Goal: Task Accomplishment & Management: Complete application form

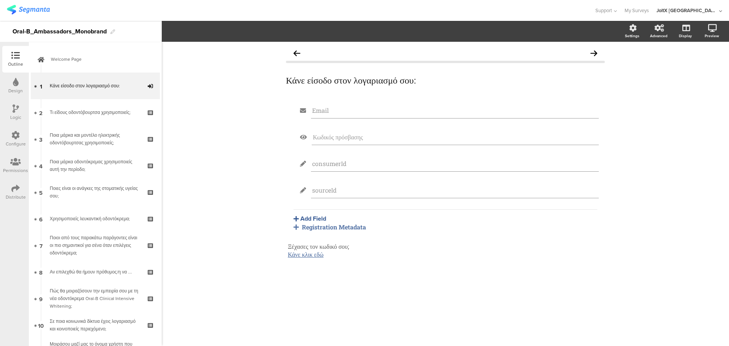
click at [26, 60] on div "Outline" at bounding box center [15, 59] width 27 height 27
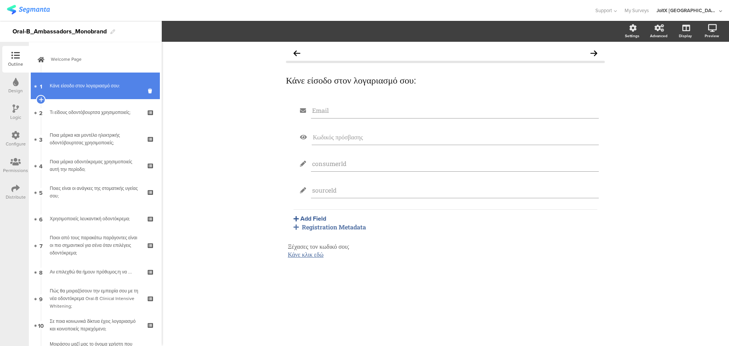
click at [83, 90] on link "1 Κάνε είσοδο στον λογαριασμό σου:" at bounding box center [95, 86] width 129 height 27
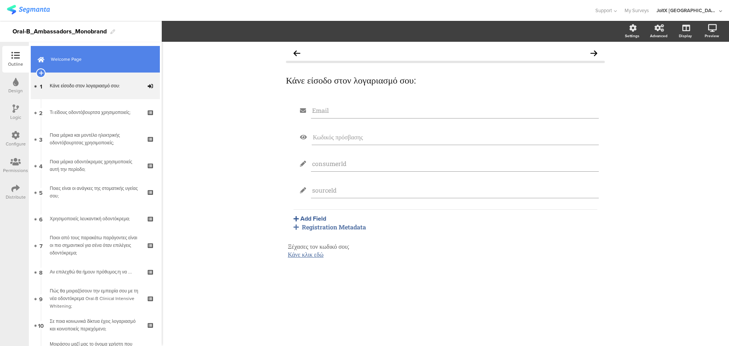
click at [85, 68] on link "Welcome Page" at bounding box center [95, 59] width 129 height 27
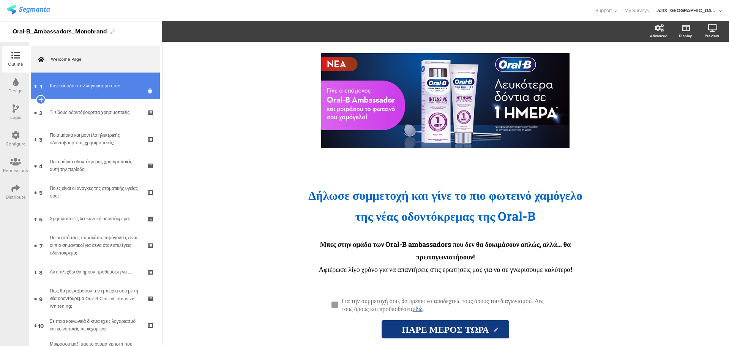
click at [92, 86] on div "Κάνε είσοδο στον λογαριασμό σου:" at bounding box center [95, 86] width 91 height 8
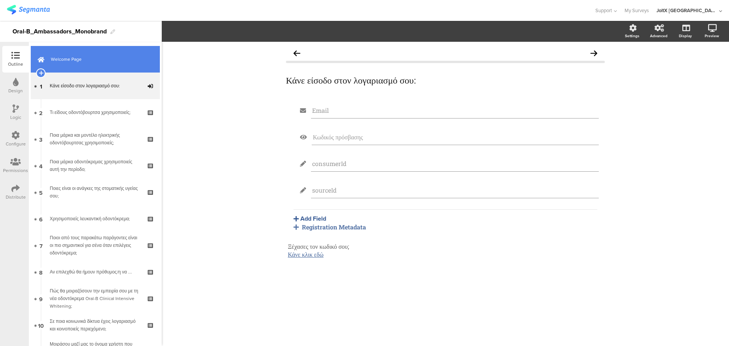
click at [88, 60] on span "Welcome Page" at bounding box center [99, 59] width 97 height 8
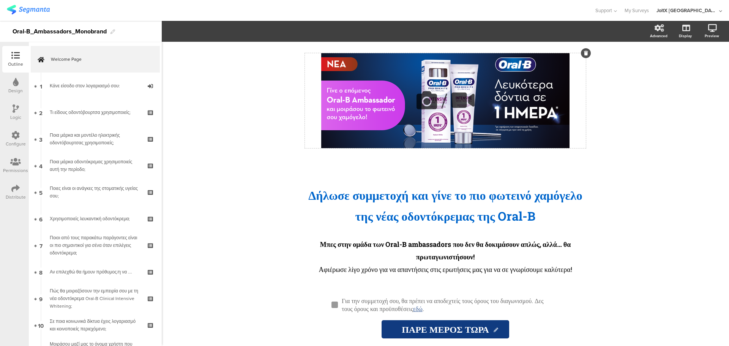
scroll to position [21, 0]
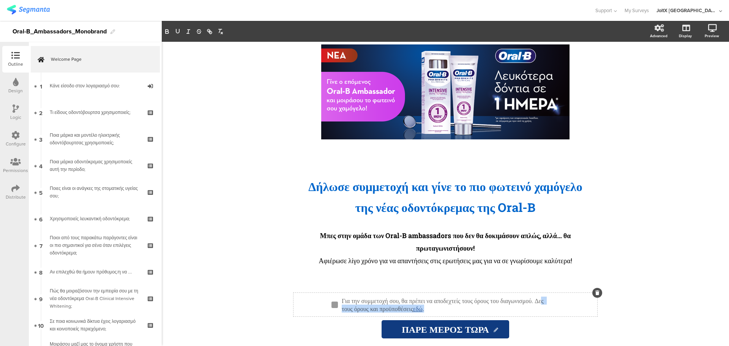
drag, startPoint x: 498, startPoint y: 311, endPoint x: 390, endPoint y: 308, distance: 108.3
click at [389, 309] on div "Για την συμμετοχή σου, θα πρέπει να αποδεχτείς τους όρους του διαγωνισμού. Δες …" at bounding box center [449, 305] width 218 height 20
click at [390, 308] on p "Για την συμμετοχή σου, θα πρέπει να αποδεχτείς τους όρους του διαγωνισμού. Δες …" at bounding box center [449, 305] width 214 height 16
click at [382, 310] on p "Για την συμμετοχή σου, θα πρέπει να αποδεχτείς τους όρους του διαγωνισμού. Δες …" at bounding box center [449, 305] width 214 height 16
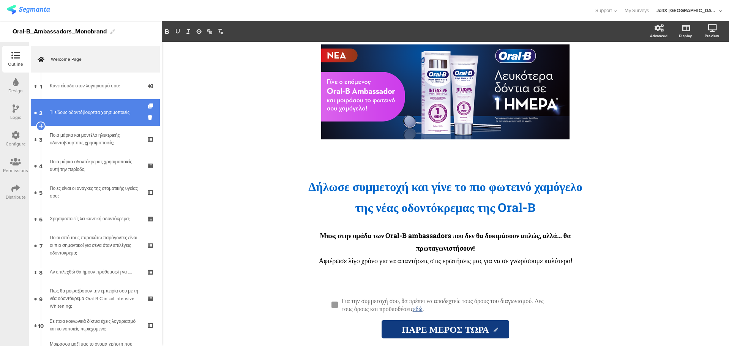
click at [102, 120] on link "2 Τι είδους οδοντόβουρτσα χρησιμοποιείς;" at bounding box center [95, 112] width 129 height 27
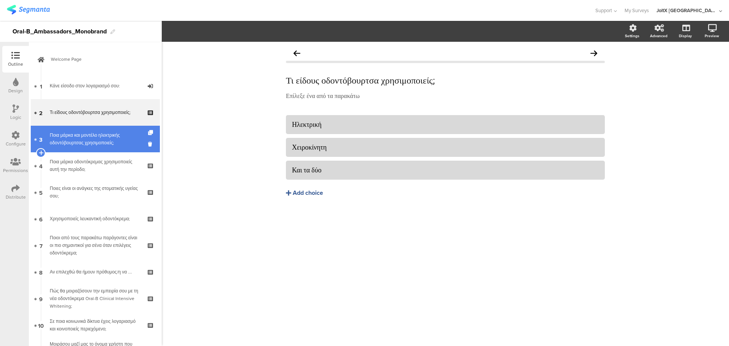
click at [95, 136] on div "Ποια μάρκα και μοντέλο ηλεκτρικής οδοντόβουρτσας χρησιμοποιείς;" at bounding box center [95, 138] width 91 height 15
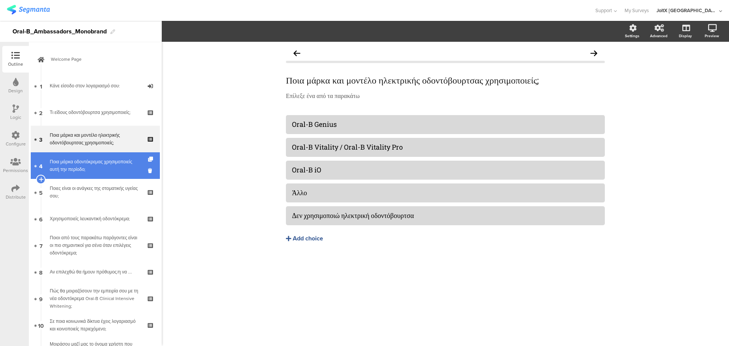
click at [83, 164] on div "Ποια μάρκα οδοντόκρεμας χρησιμοποιείς αυτή την περίοδο;" at bounding box center [95, 165] width 91 height 15
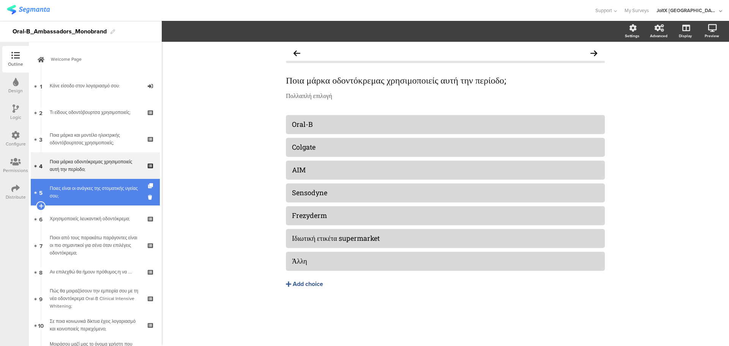
click at [87, 199] on div "Ποιες είναι οι ανάγκες της στοματικής υγείας σου;" at bounding box center [95, 192] width 91 height 15
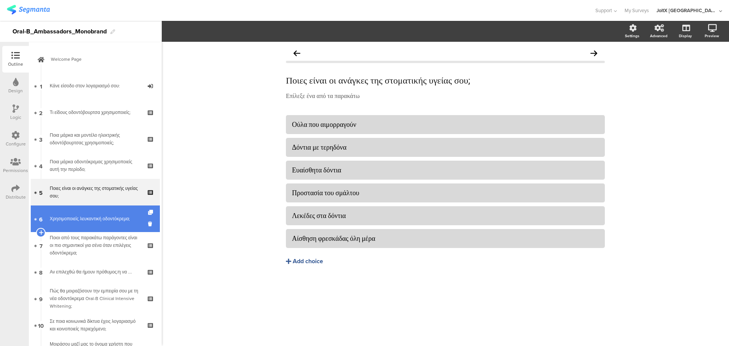
click at [92, 217] on div "Χρησιμοποιείς λευκαντική οδοντόκρεμα;" at bounding box center [95, 219] width 91 height 8
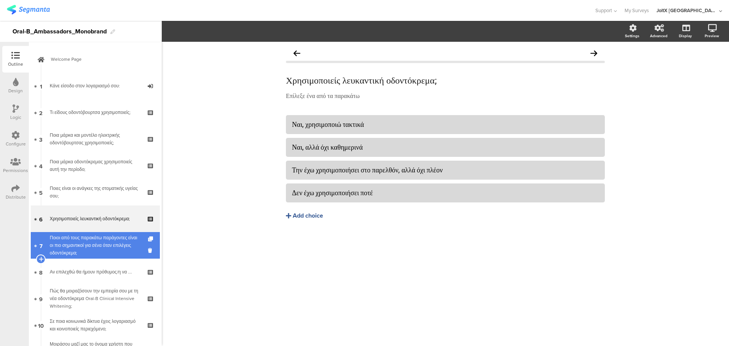
click at [84, 248] on div "Ποιοι από τους παρακάτω παράγοντες είναι οι πιο σημαντικοί για σένα όταν επιλέγ…" at bounding box center [95, 245] width 91 height 23
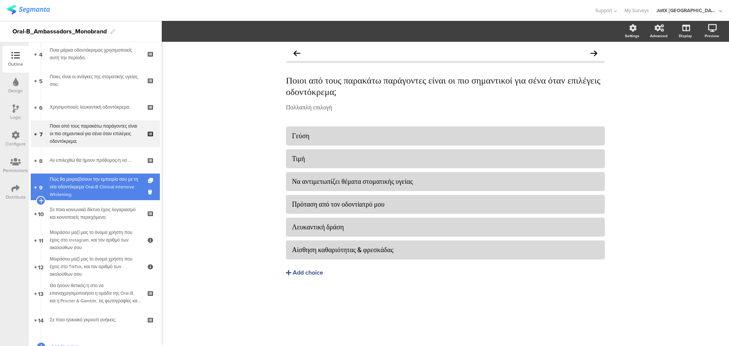
scroll to position [114, 0]
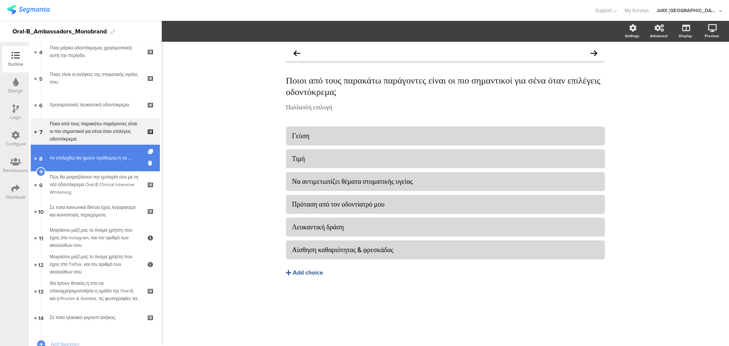
click at [95, 165] on link "8 Αν επιλεχθώ θα ήμουν πρόθυμος/η να …." at bounding box center [95, 158] width 129 height 27
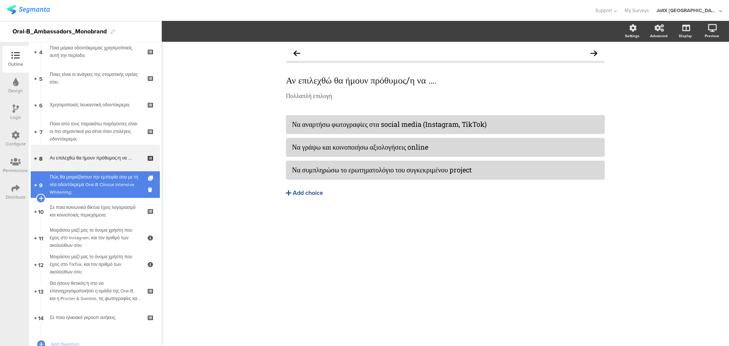
click at [95, 182] on div "Πώς θα μοιραζόσουν την εμπειρία σου με τη νέα οδοντόκρεμα Oral-B Clinical Inten…" at bounding box center [95, 184] width 91 height 23
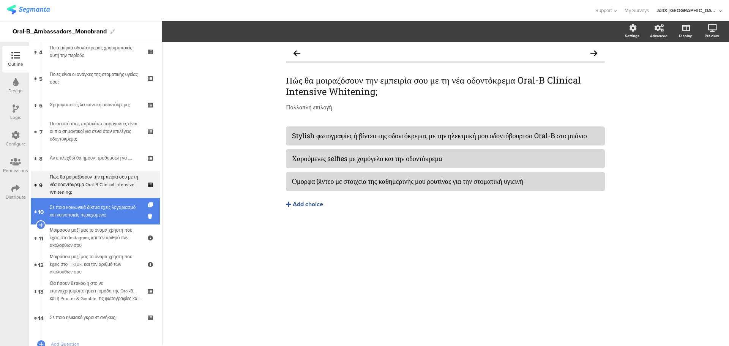
click at [95, 210] on div "Σε ποια κοινωνικά δίκτυα έχεις λογαριασμό και κοινοποιείς περιεχόμενο;" at bounding box center [95, 211] width 91 height 15
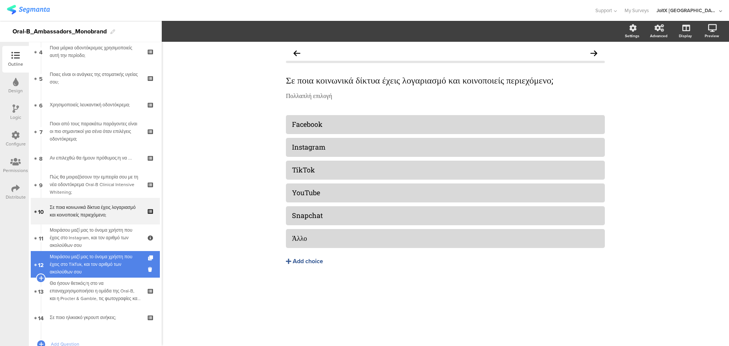
click at [100, 277] on link "12 Μοιράσου μαζί μας το όνομα χρήστη που έχεις στο [GEOGRAPHIC_DATA], και τον α…" at bounding box center [95, 264] width 129 height 27
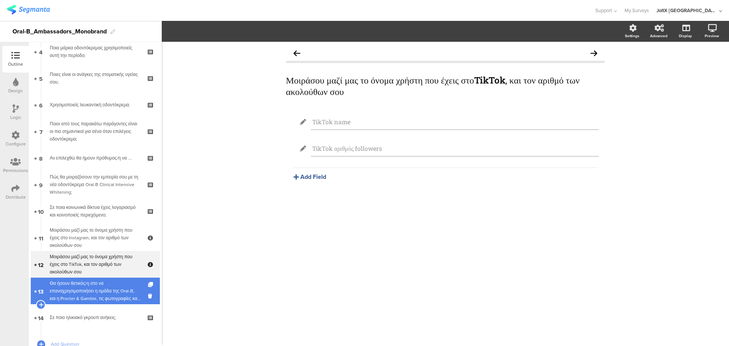
click at [105, 301] on div "Θα ήσουν θετικός/η στο να επαναχρησιμοποιήσει η ομάδα της Oral-B, και η Procter…" at bounding box center [95, 290] width 91 height 23
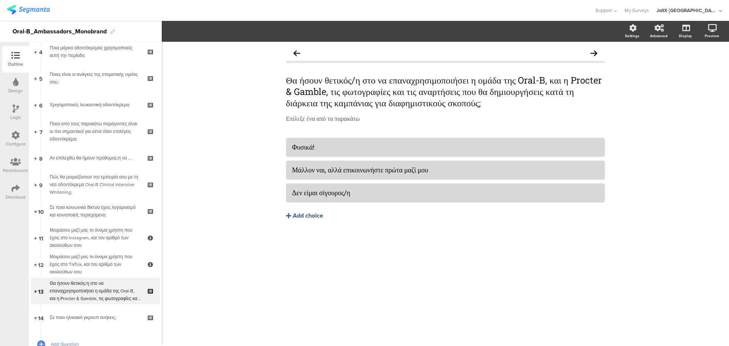
click at [104, 331] on link "Add Question" at bounding box center [95, 344] width 129 height 27
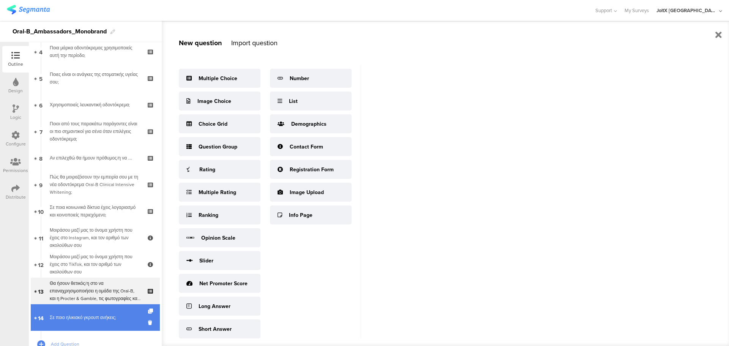
click at [101, 317] on div "Σε ποιο ηλικιακό γκρουπ ανήκεις;" at bounding box center [95, 318] width 91 height 8
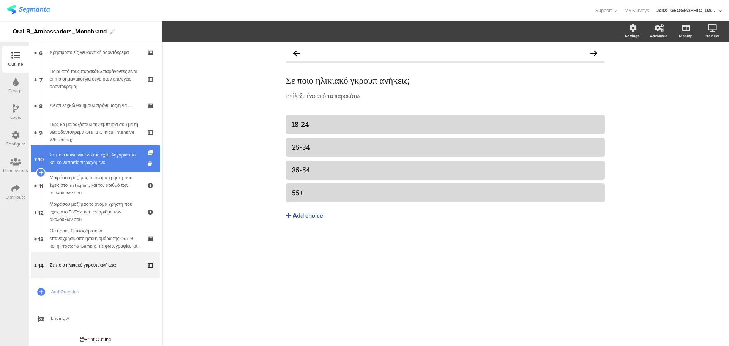
scroll to position [169, 0]
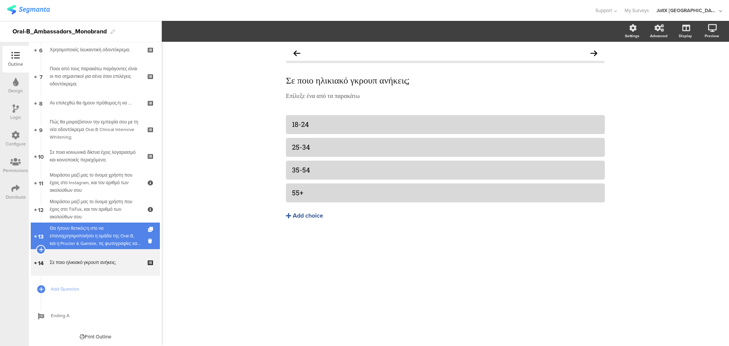
click at [84, 236] on div "Θα ήσουν θετικός/η στο να επαναχρησιμοποιήσει η ομάδα της Oral-B, και η Procter…" at bounding box center [95, 235] width 91 height 23
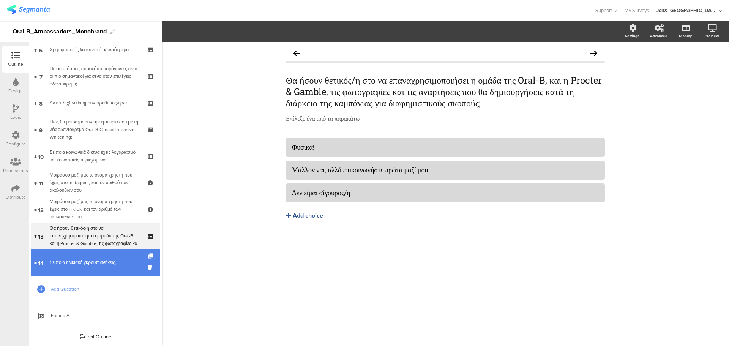
click at [82, 270] on link "14 Σε ποιο ηλικιακό γκρουπ ανήκεις;" at bounding box center [95, 262] width 129 height 27
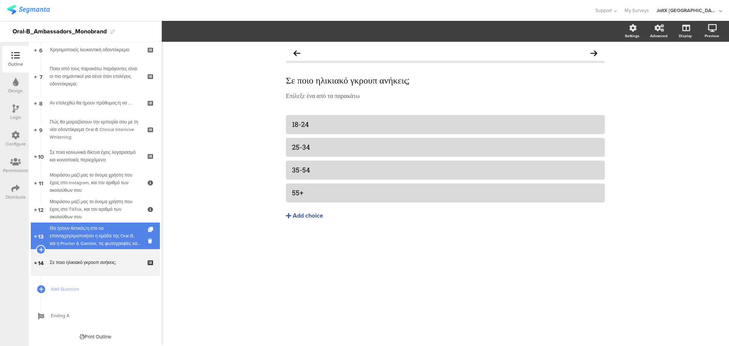
click at [88, 240] on div "Θα ήσουν θετικός/η στο να επαναχρησιμοποιήσει η ομάδα της Oral-B, και η Procter…" at bounding box center [95, 235] width 91 height 23
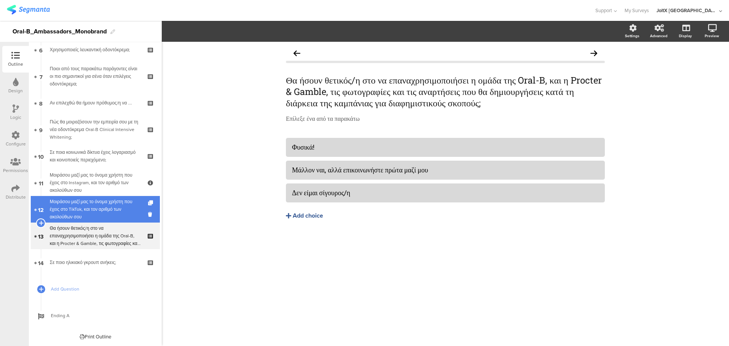
click at [87, 214] on div "Μοιράσου μαζί μας το όνομα χρήστη που έχεις στο TikTok, και τον αριθμό των ακολ…" at bounding box center [95, 209] width 91 height 23
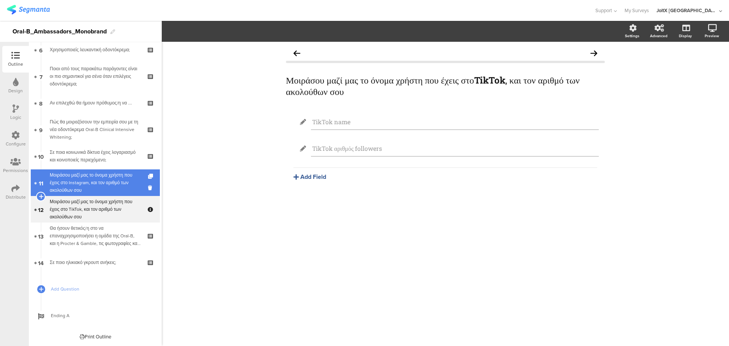
click at [87, 192] on div "Μοιράσου μαζί μας το όνομα χρήστη που έχεις στο Instagram, και τον αριθμό των α…" at bounding box center [95, 182] width 91 height 23
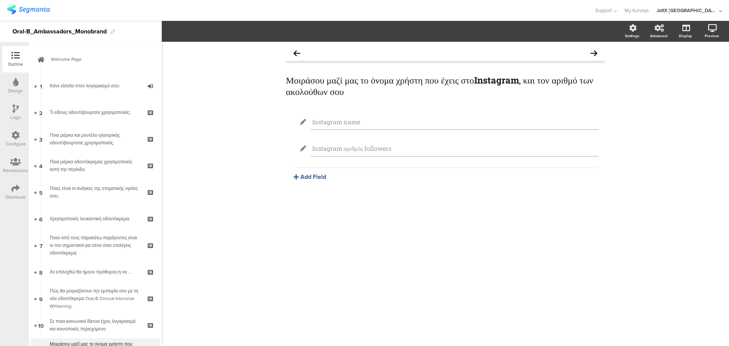
click at [13, 109] on icon at bounding box center [16, 108] width 6 height 8
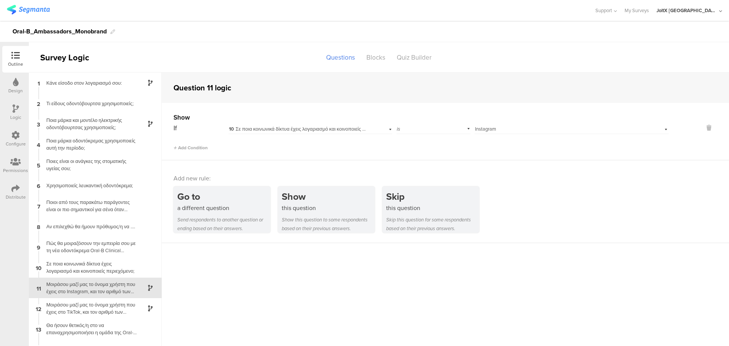
scroll to position [14, 0]
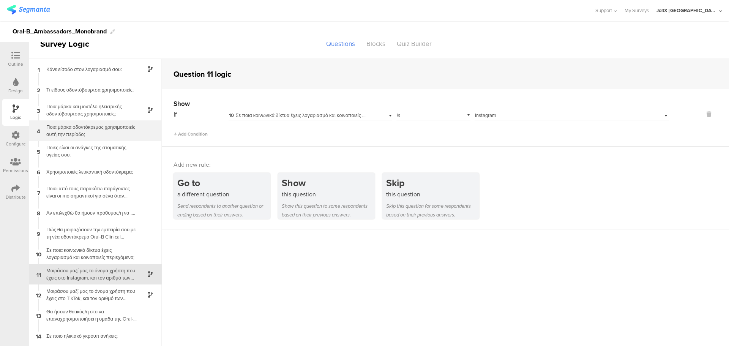
click at [110, 132] on div "Ποια μάρκα οδοντόκρεμας χρησιμοποιείς αυτή την περίοδο;" at bounding box center [89, 130] width 95 height 14
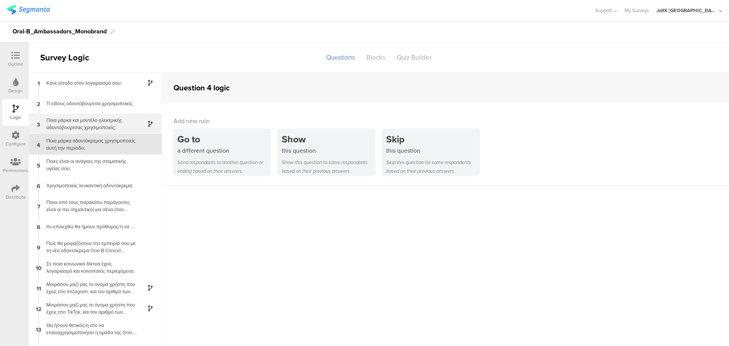
click at [107, 115] on div "3 Ποια μάρκα και μοντέλο ηλεκτρικής οδοντόβουρτσας χρησιμοποιείς;" at bounding box center [95, 124] width 133 height 21
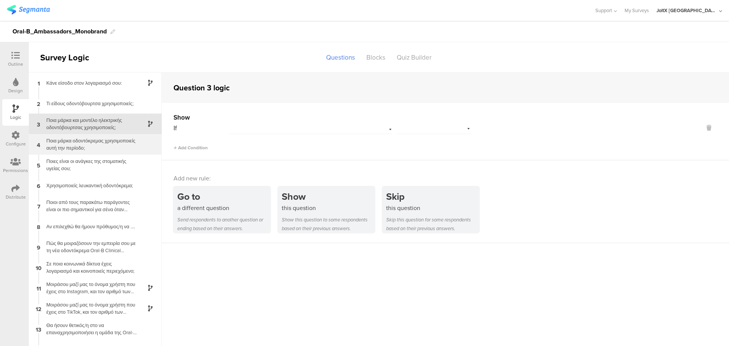
click at [81, 153] on div "4 Ποια μάρκα οδοντόκρεμας χρησιμοποιείς αυτή την περίοδο;" at bounding box center [95, 144] width 133 height 21
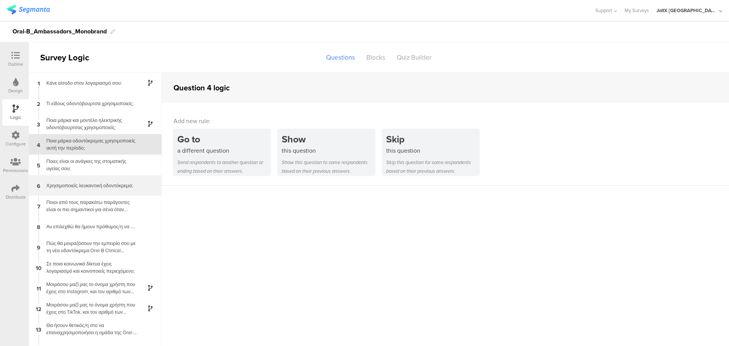
click at [88, 185] on div "Χρησιμοποιείς λευκαντική οδοντόκρεμα;" at bounding box center [89, 185] width 95 height 7
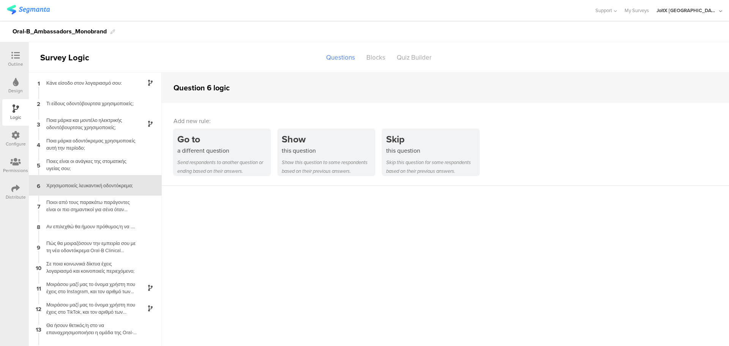
click at [87, 238] on div "9 Πώς θα μοιραζόσουν την εμπειρία σου με τη νέα οδοντόκρεμα Oral-B Clinical Int…" at bounding box center [95, 247] width 133 height 21
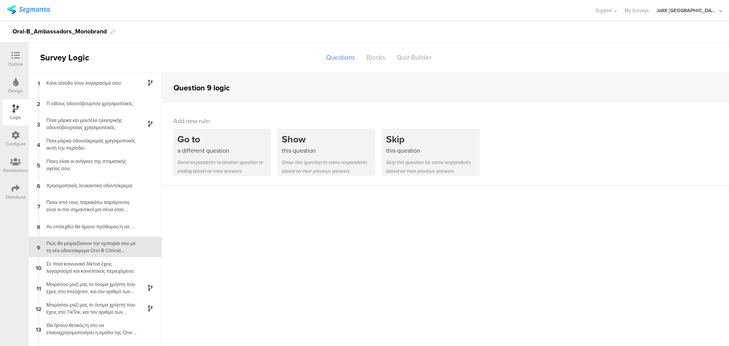
scroll to position [14, 0]
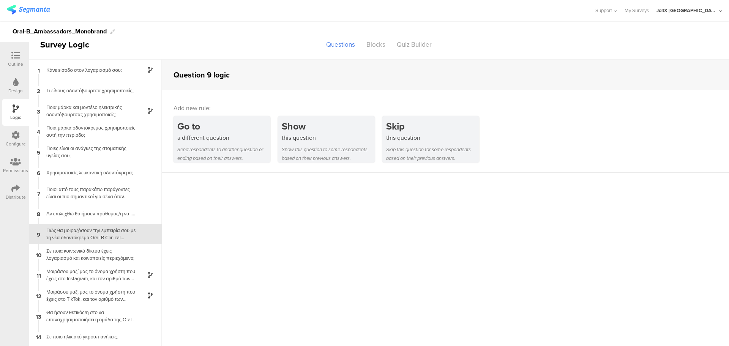
click at [88, 275] on div "1 Κάνε είσοδο στον λογαριασμό σου: 2 Τι είδους οδοντόβουρτσα χρησιμοποιείς; 3 Π…" at bounding box center [95, 203] width 133 height 287
click at [92, 268] on div "Μοιράσου μαζί μας το όνομα χρήστη που έχεις στο Instagram, και τον αριθμό των α…" at bounding box center [89, 274] width 95 height 14
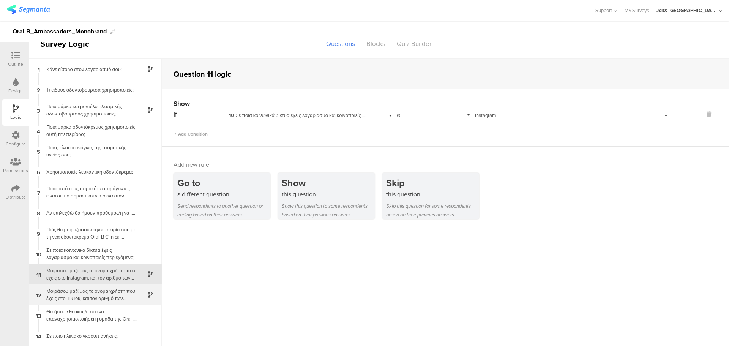
click at [96, 292] on div "Μοιράσου μαζί μας το όνομα χρήστη που έχεις στο TikTok, και τον αριθμό των ακολ…" at bounding box center [89, 294] width 95 height 14
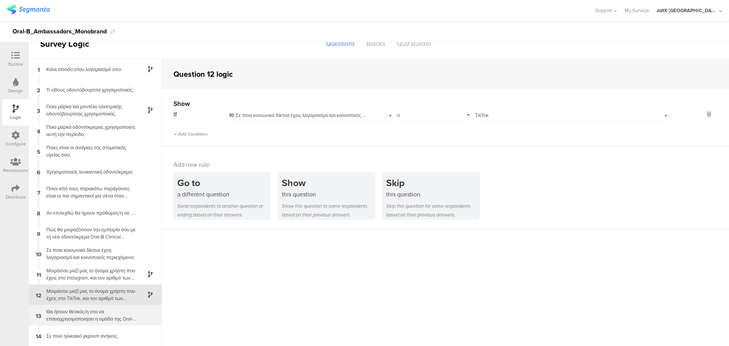
click at [98, 307] on div "13 Θα ήσουν θετικός/η στο να επαναχρησιμοποιήσει η ομάδα της Oral-B, και η Proc…" at bounding box center [95, 315] width 133 height 21
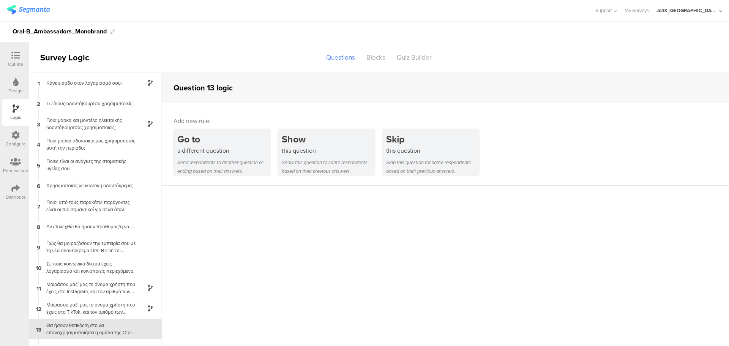
click at [13, 84] on icon at bounding box center [16, 82] width 6 height 8
click at [11, 68] on div "Outline" at bounding box center [15, 59] width 27 height 27
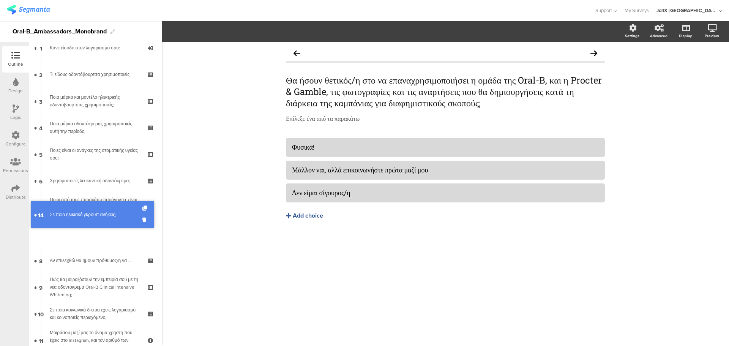
scroll to position [28, 0]
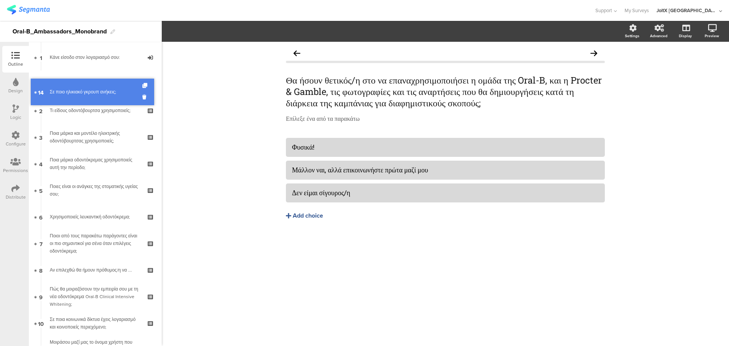
drag, startPoint x: 102, startPoint y: 262, endPoint x: 89, endPoint y: 92, distance: 171.0
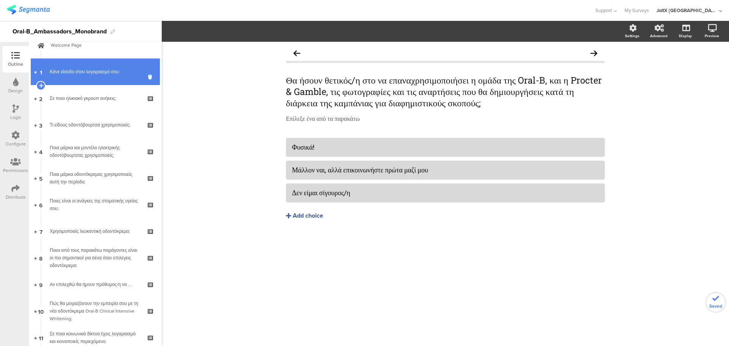
scroll to position [0, 0]
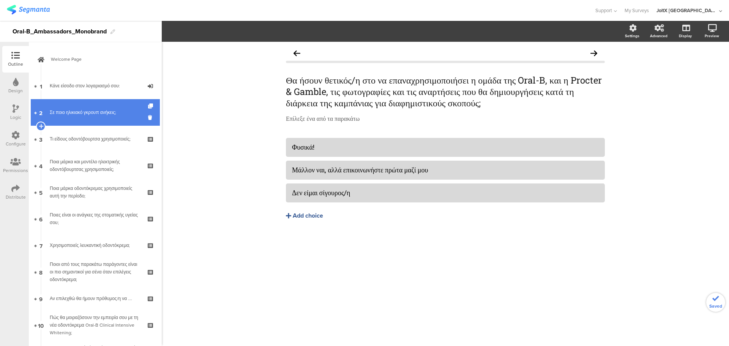
click at [102, 112] on div "Σε ποιο ηλικιακό γκρουπ ανήκεις;" at bounding box center [95, 113] width 91 height 8
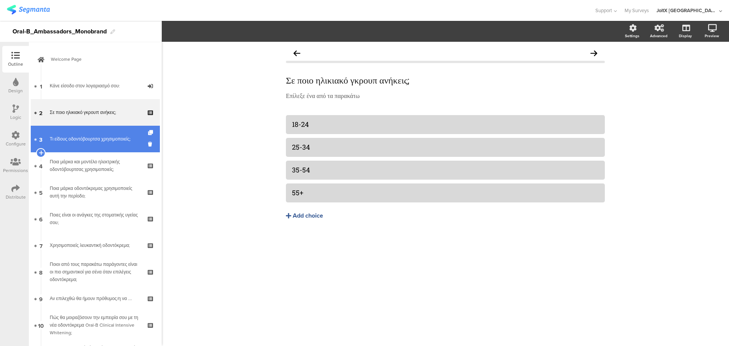
click at [104, 135] on div "Τι είδους οδοντόβουρτσα χρησιμοποιείς;" at bounding box center [95, 139] width 91 height 8
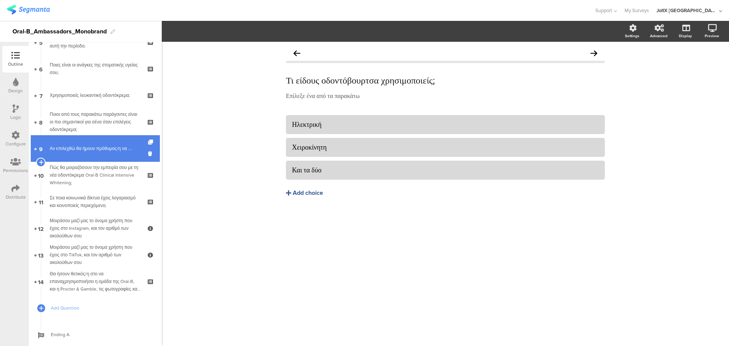
scroll to position [169, 0]
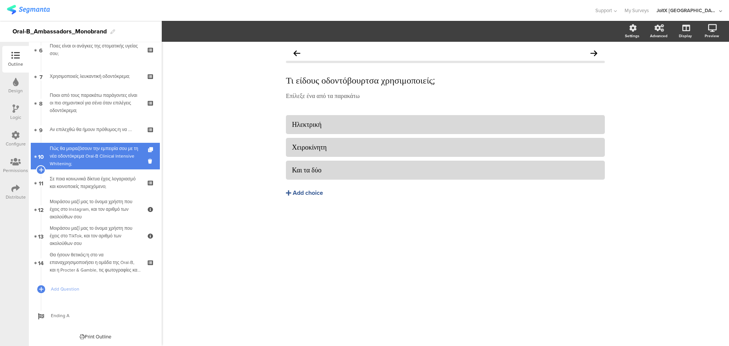
click at [103, 153] on div "Πώς θα μοιραζόσουν την εμπειρία σου με τη νέα οδοντόκρεμα Oral-B Clinical Inten…" at bounding box center [95, 156] width 91 height 23
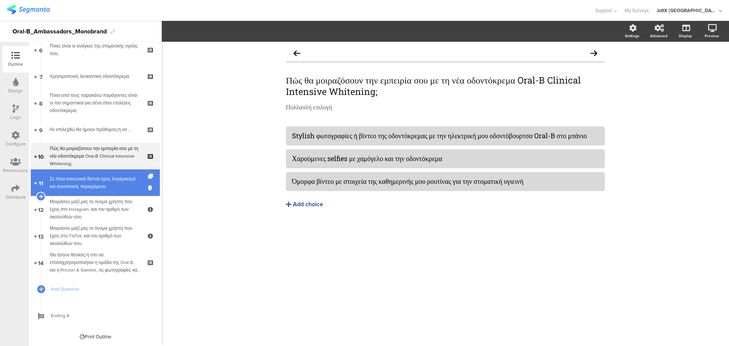
click at [97, 179] on div "Σε ποια κοινωνικά δίκτυα έχεις λογαριασμό και κοινοποιείς περιεχόμενο;" at bounding box center [95, 182] width 91 height 15
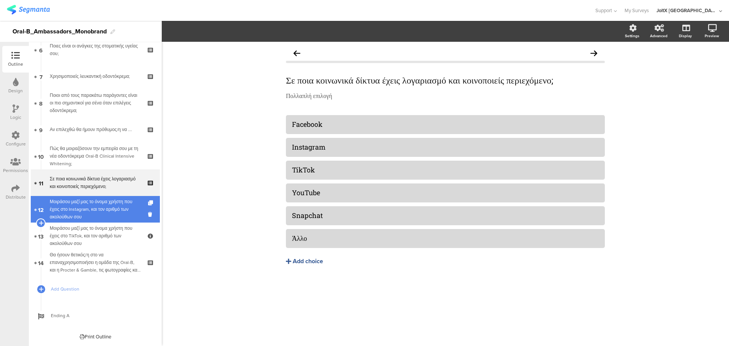
click at [98, 216] on div "Μοιράσου μαζί μας το όνομα χρήστη που έχεις στο Instagram, και τον αριθμό των α…" at bounding box center [95, 209] width 91 height 23
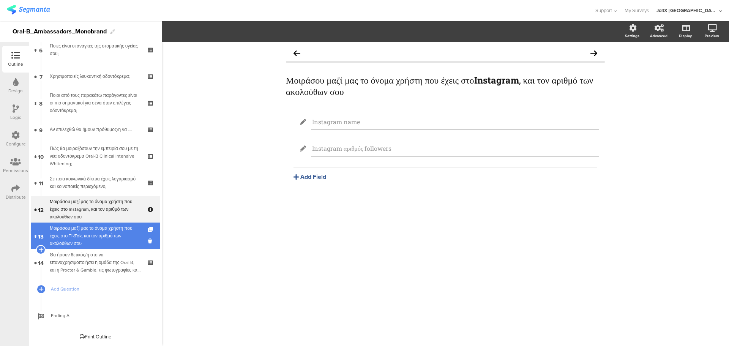
click at [98, 229] on div "Μοιράσου μαζί μας το όνομα χρήστη που έχεις στο TikTok, και τον αριθμό των ακολ…" at bounding box center [95, 235] width 91 height 23
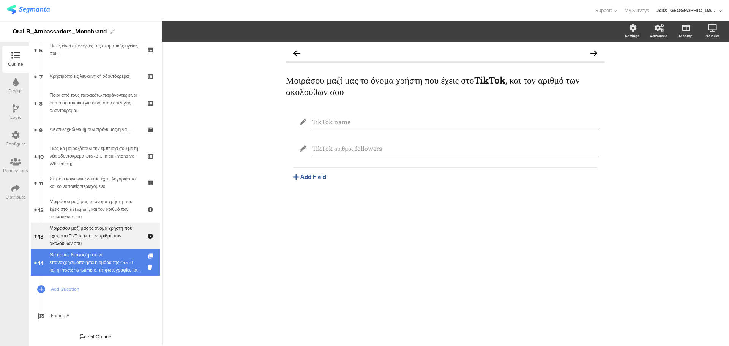
click at [99, 254] on div "Θα ήσουν θετικός/η στο να επαναχρησιμοποιήσει η ομάδα της Oral-B, και η Procter…" at bounding box center [95, 262] width 91 height 23
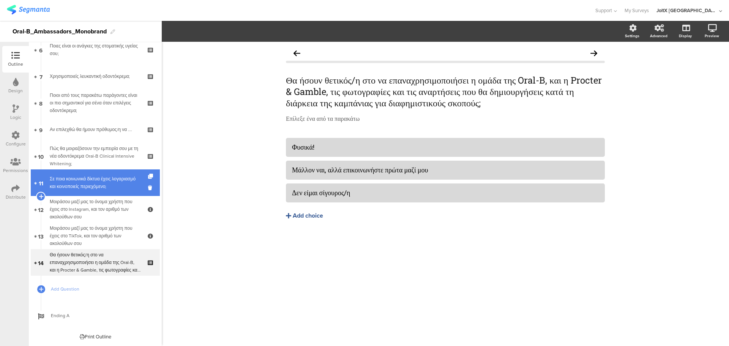
click at [106, 187] on div "Σε ποια κοινωνικά δίκτυα έχεις λογαριασμό και κοινοποιείς περιεχόμενο;" at bounding box center [95, 182] width 91 height 15
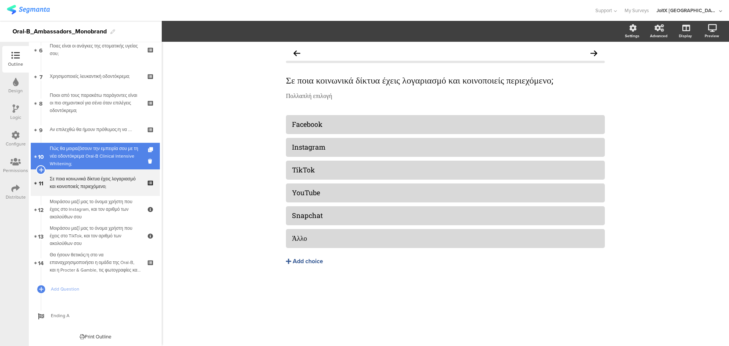
click at [106, 144] on link "10 Πώς θα μοιραζόσουν την εμπειρία σου με τη νέα οδοντόκρεμα Oral-B Clinical In…" at bounding box center [95, 156] width 129 height 27
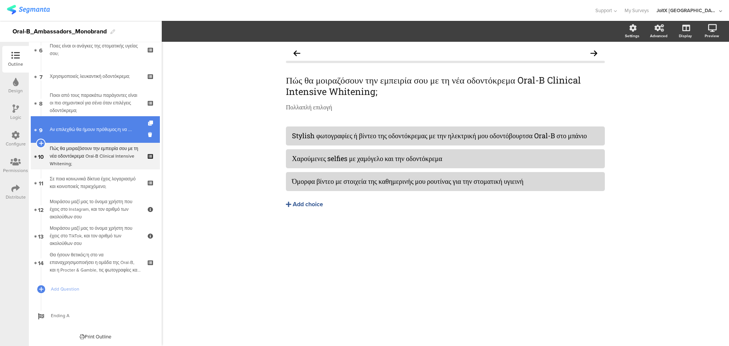
click at [108, 134] on link "9 Αν επιλεχθώ θα ήμουν πρόθυμος/η να …." at bounding box center [95, 129] width 129 height 27
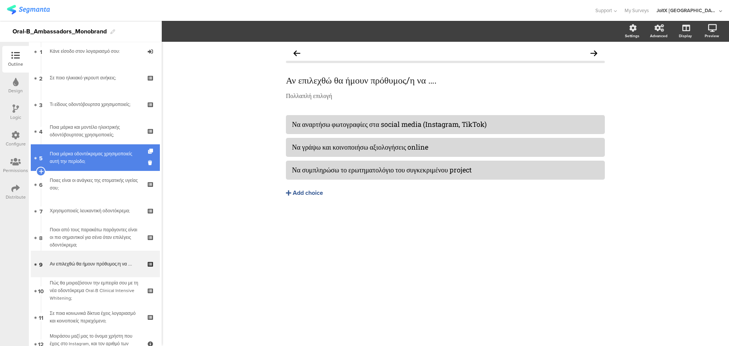
scroll to position [17, 0]
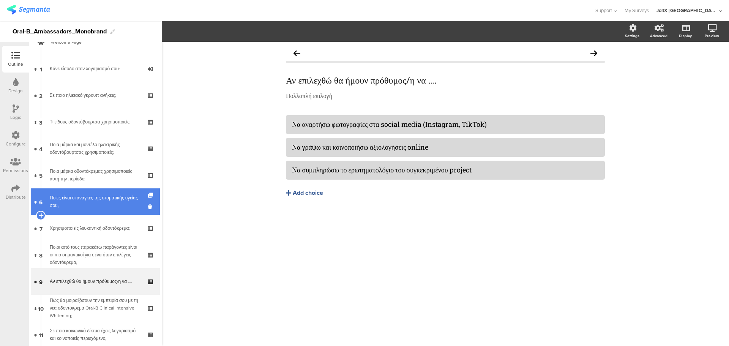
click at [106, 197] on div "Ποιες είναι οι ανάγκες της στοματικής υγείας σου;" at bounding box center [95, 201] width 91 height 15
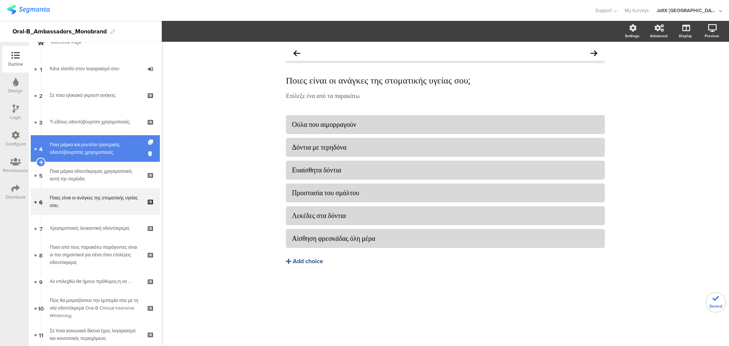
click at [102, 147] on div "Ποια μάρκα και μοντέλο ηλεκτρικής οδοντόβουρτσας χρησιμοποιείς;" at bounding box center [95, 148] width 91 height 15
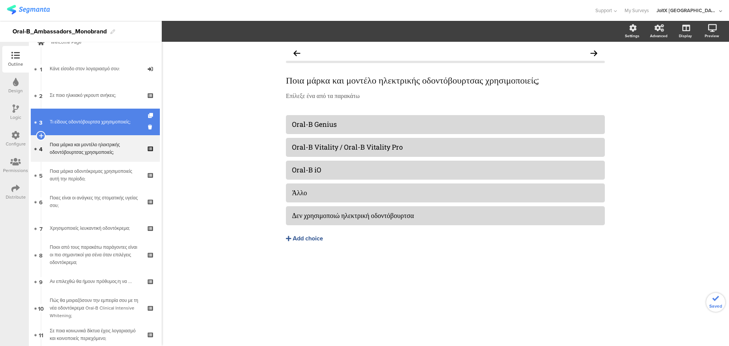
click at [99, 123] on div "Τι είδους οδοντόβουρτσα χρησιμοποιείς;" at bounding box center [95, 122] width 91 height 8
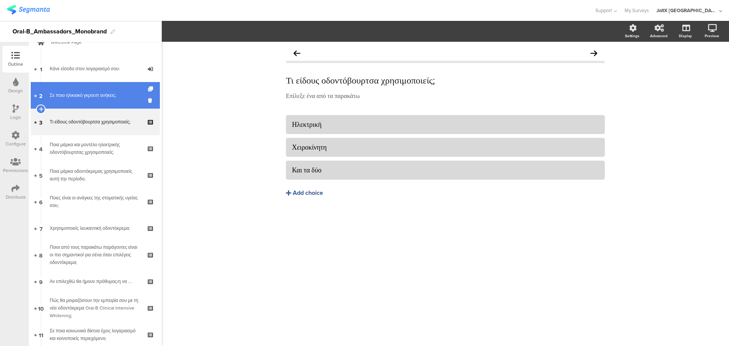
click at [93, 98] on div "Σε ποιο ηλικιακό γκρουπ ανήκεις;" at bounding box center [95, 96] width 91 height 8
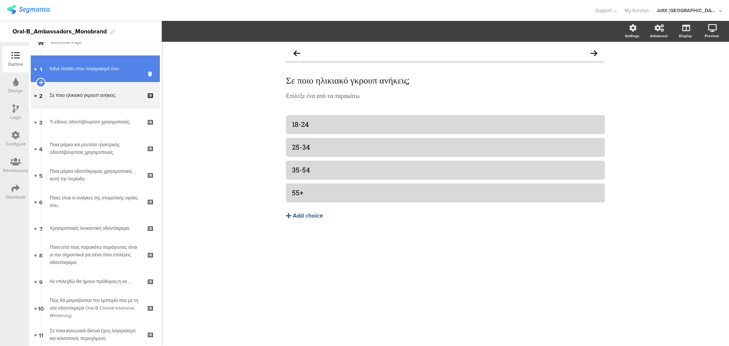
click at [92, 78] on link "1 Κάνε είσοδο στον λογαριασμό σου:" at bounding box center [95, 68] width 129 height 27
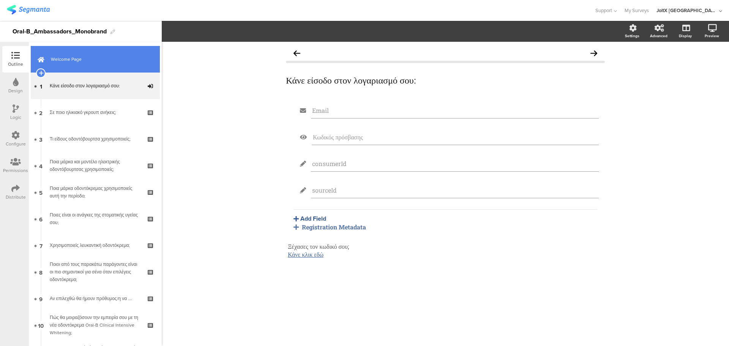
click at [94, 64] on link "Welcome Page" at bounding box center [95, 59] width 129 height 27
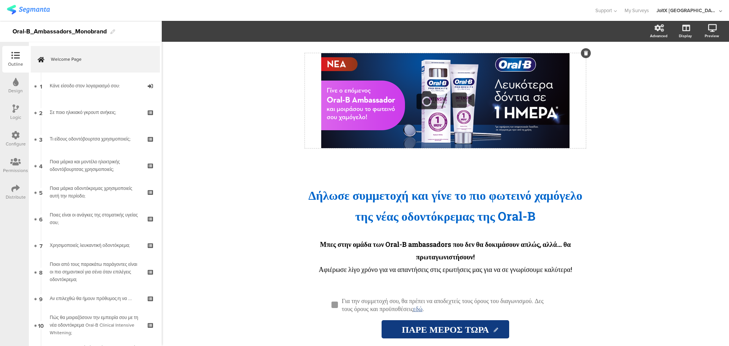
scroll to position [21, 0]
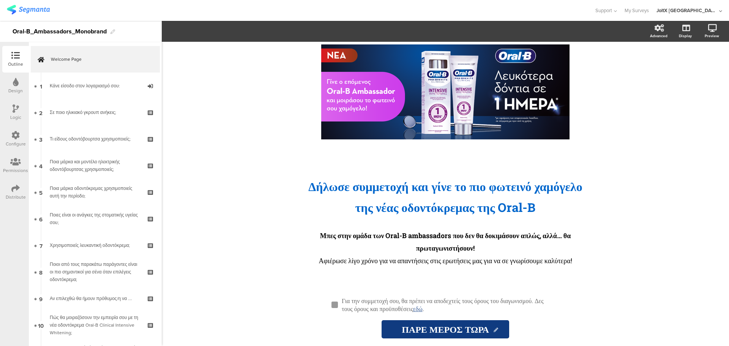
click at [16, 87] on div "Design" at bounding box center [15, 90] width 14 height 7
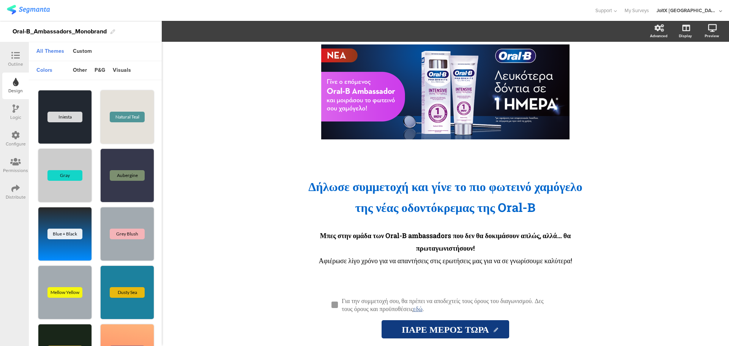
click at [27, 57] on div "Outline" at bounding box center [15, 59] width 27 height 27
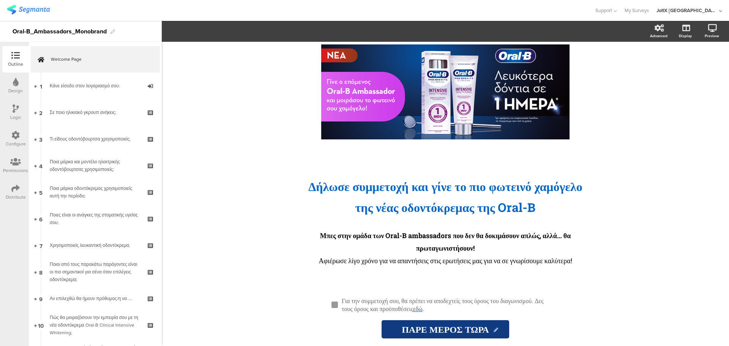
click at [17, 116] on div "Logic" at bounding box center [15, 117] width 11 height 7
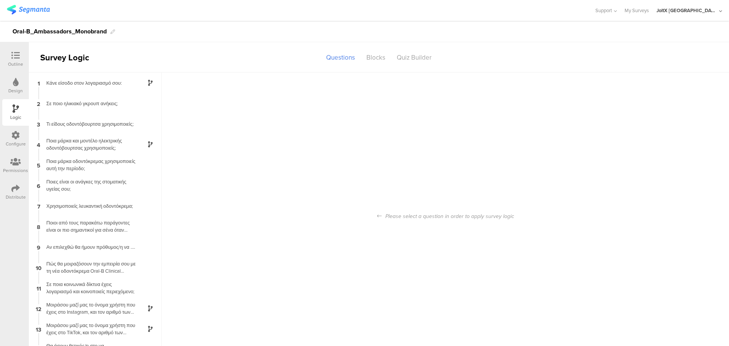
click at [8, 88] on div "Design" at bounding box center [15, 86] width 27 height 27
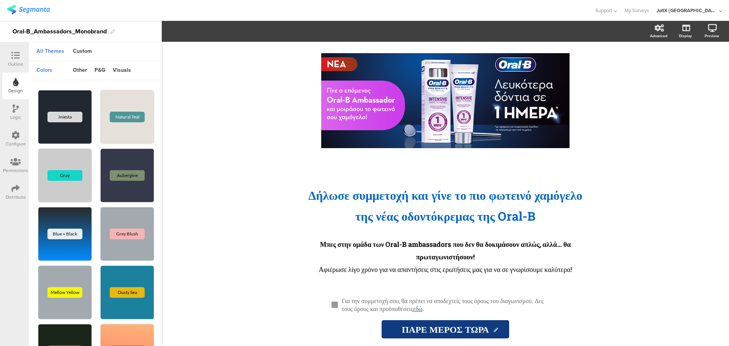
click at [14, 59] on icon at bounding box center [15, 55] width 8 height 8
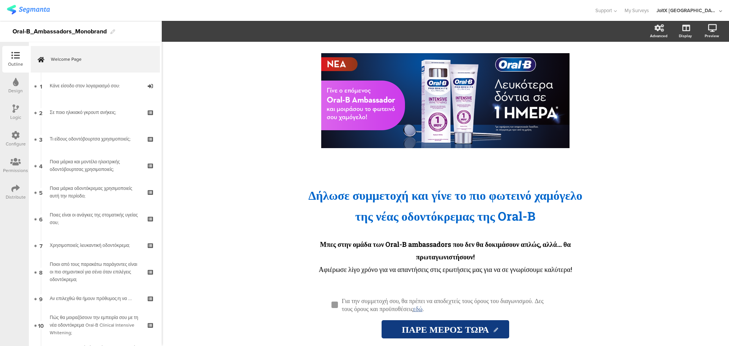
click at [632, 133] on div "/ Δήλωσε συμμετοχή και γίνε το πιο φωτεινό χαμόγελο της νέας οδοντόκρεμα ﻿ ς τη…" at bounding box center [445, 194] width 567 height 304
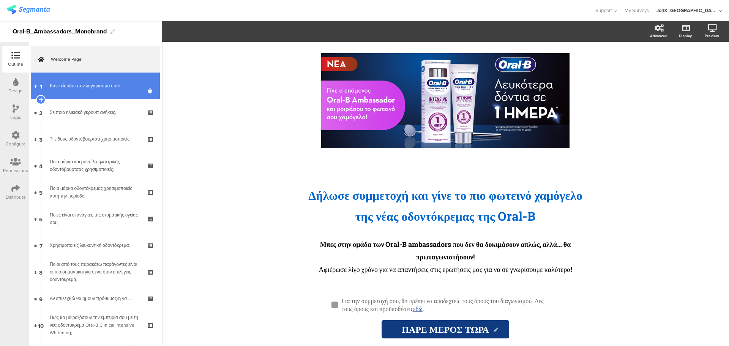
click at [79, 89] on div "Κάνε είσοδο στον λογαριασμό σου:" at bounding box center [95, 86] width 91 height 8
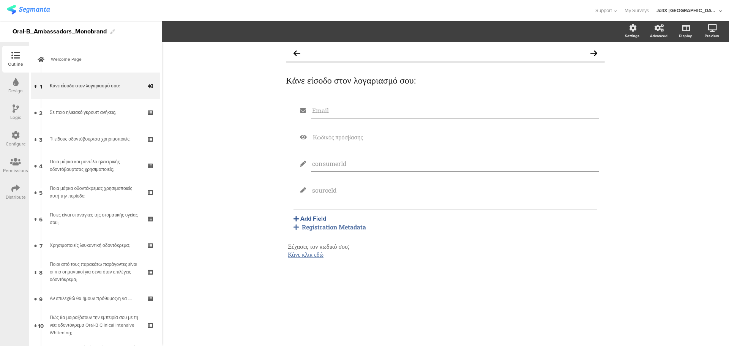
click at [21, 137] on div "Configure" at bounding box center [15, 139] width 27 height 27
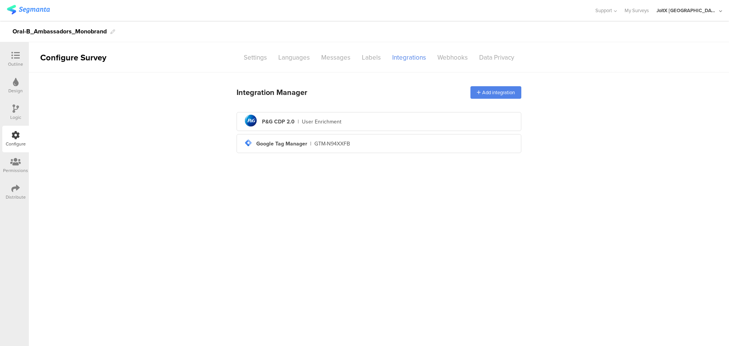
click at [14, 62] on div "Outline" at bounding box center [15, 64] width 15 height 7
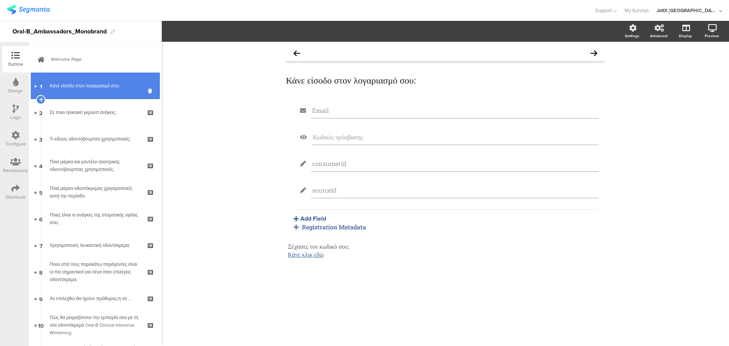
drag, startPoint x: 90, startPoint y: 81, endPoint x: 90, endPoint y: 75, distance: 6.5
click at [90, 81] on link "1 Κάνε είσοδο στον λογαριασμό σου:" at bounding box center [95, 86] width 129 height 27
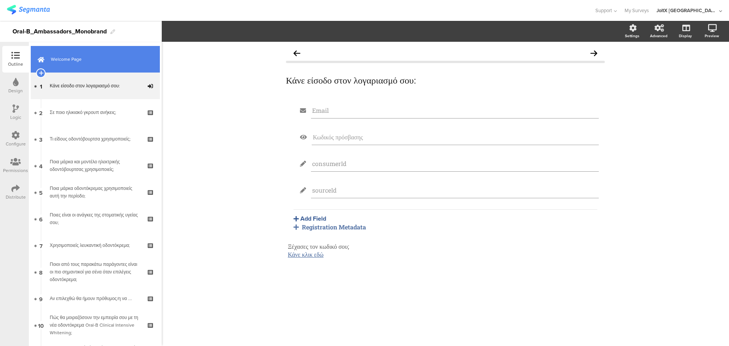
click at [90, 65] on link "Welcome Page" at bounding box center [95, 59] width 129 height 27
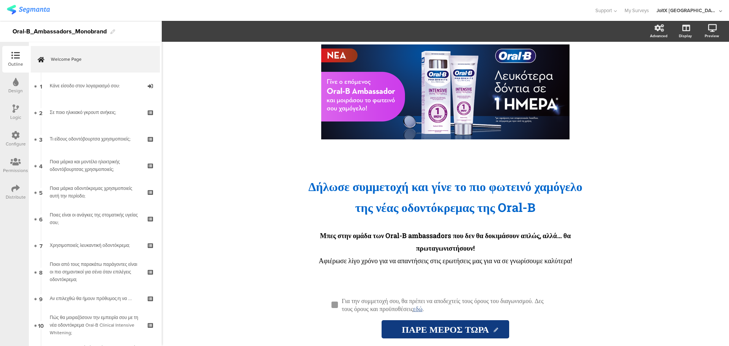
scroll to position [21, 0]
click at [507, 311] on div "Για την συμμετοχή σου, θα πρέπει να αποδεχτείς τους όρους του διαγωνισμού. Δες …" at bounding box center [449, 305] width 218 height 20
drag, startPoint x: 500, startPoint y: 312, endPoint x: 343, endPoint y: 303, distance: 157.5
click at [343, 303] on p "Για την συμμετοχή σου, θα πρέπει να αποδεχτείς τους όρους του διαγωνισμού. Δες …" at bounding box center [449, 305] width 214 height 16
copy p "Για την συμμετοχή σου, θα πρέπει να αποδεχτείς τους όρους του διαγωνισμού. Δες …"
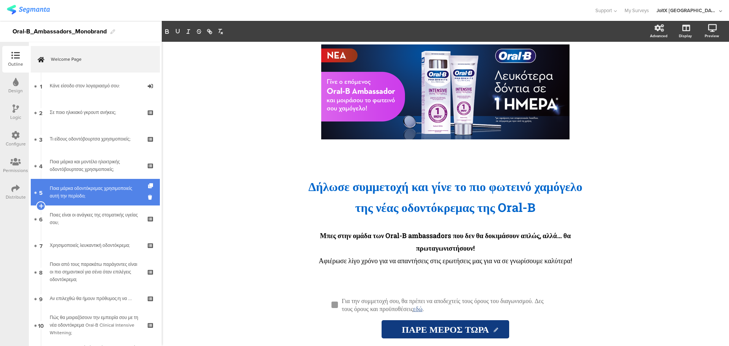
scroll to position [3, 0]
